Goal: Find specific page/section: Find specific page/section

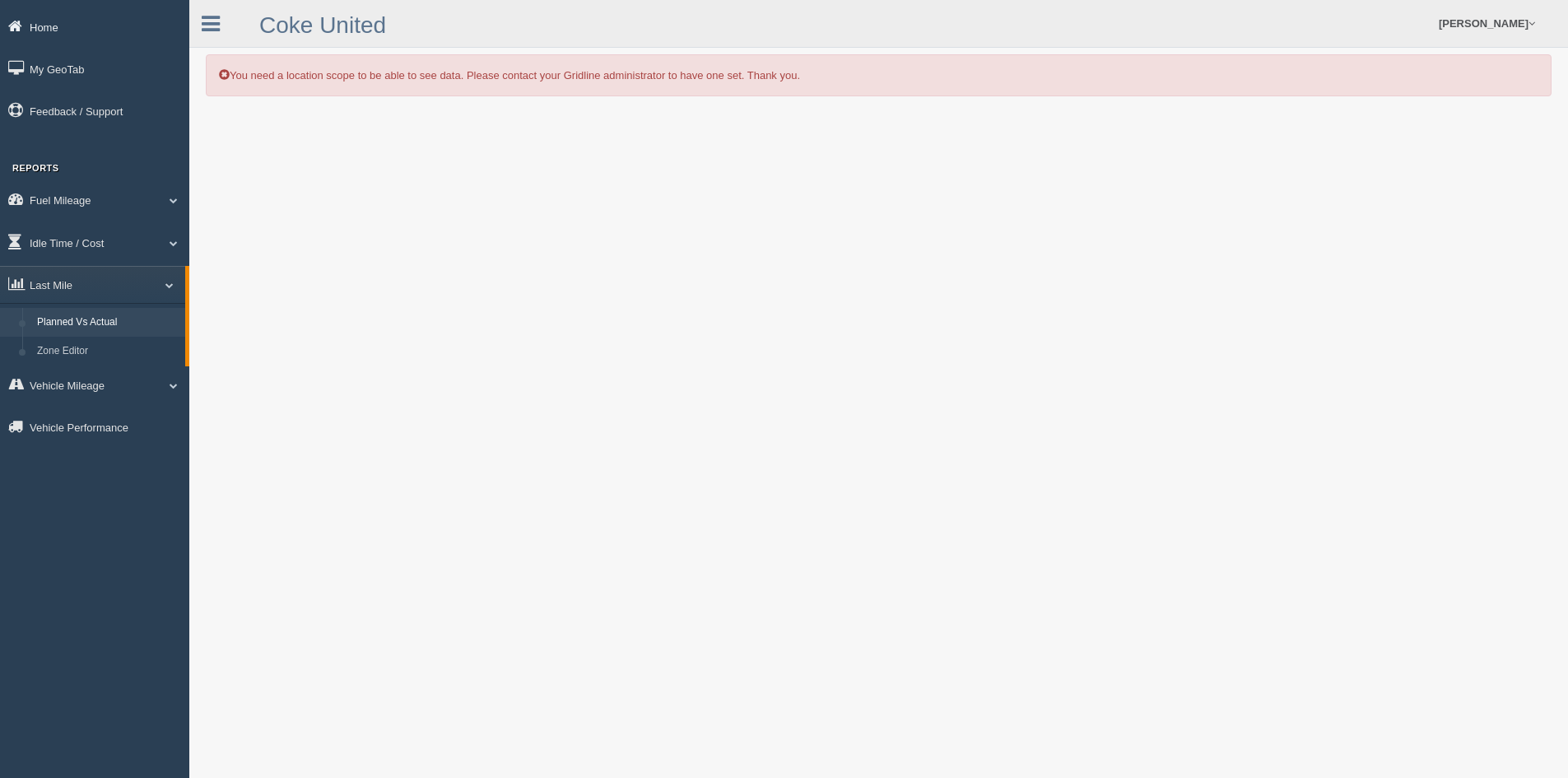
click at [74, 27] on link "Home" at bounding box center [94, 26] width 189 height 37
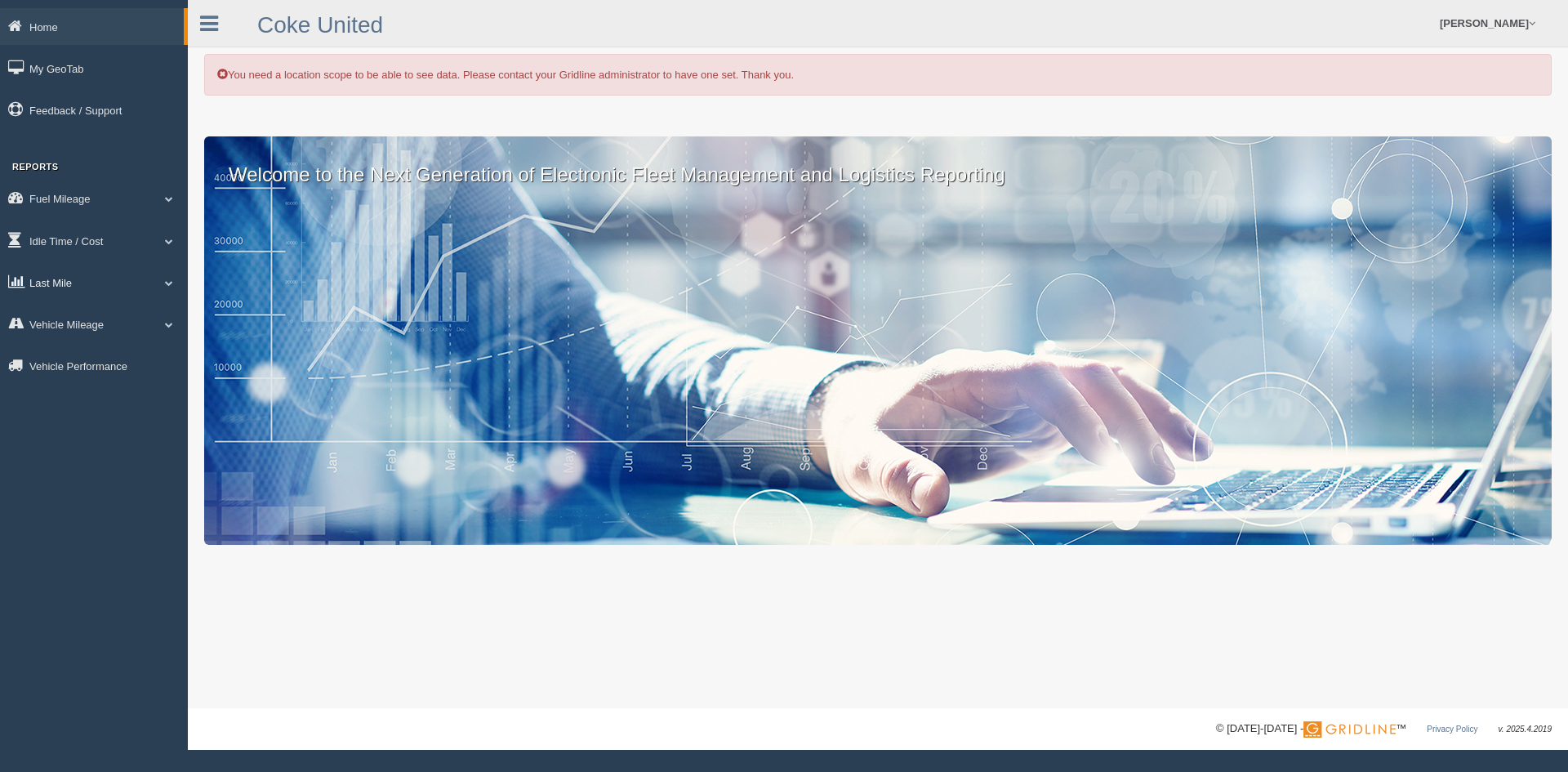
click at [82, 280] on link "Last Mile" at bounding box center [93, 282] width 187 height 36
click at [105, 320] on link "Planned Vs Actual" at bounding box center [106, 320] width 154 height 29
